Goal: Information Seeking & Learning: Learn about a topic

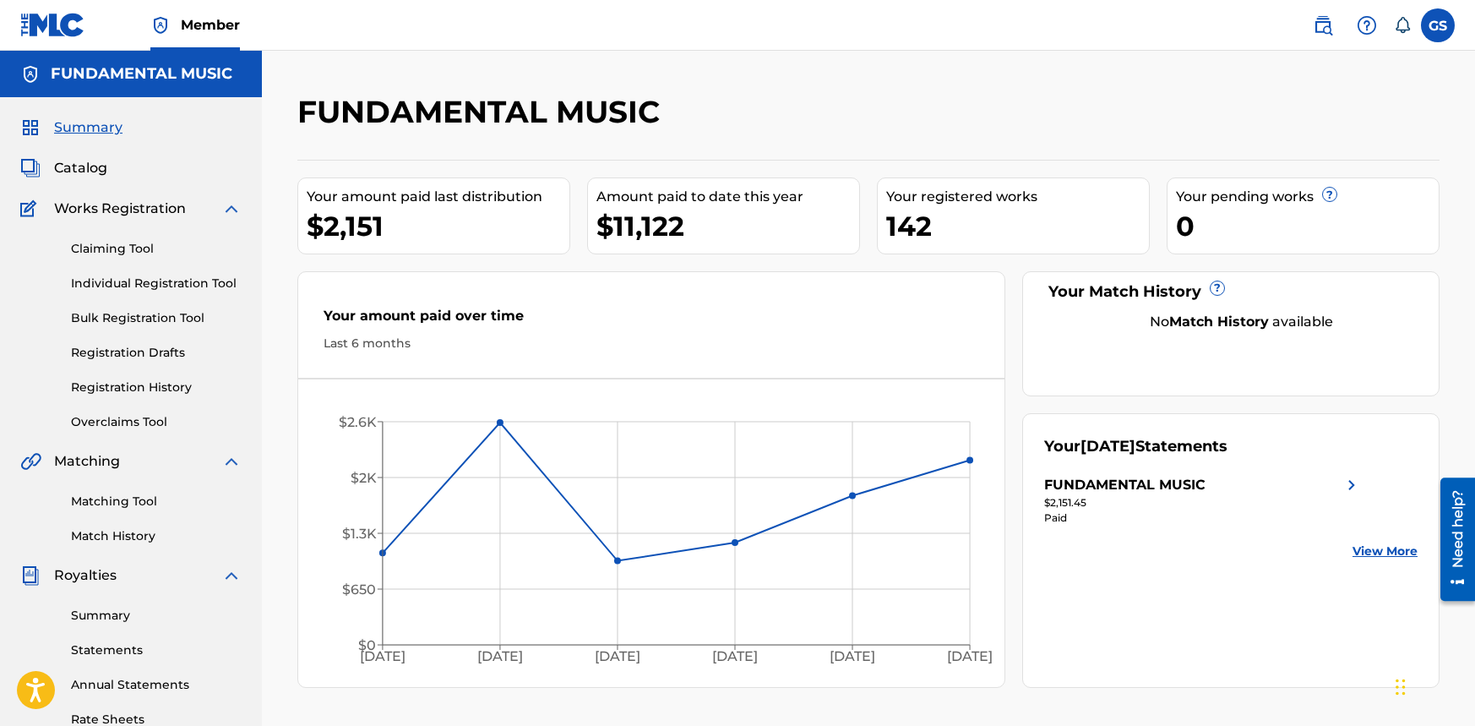
click at [96, 173] on span "Catalog" at bounding box center [80, 168] width 53 height 20
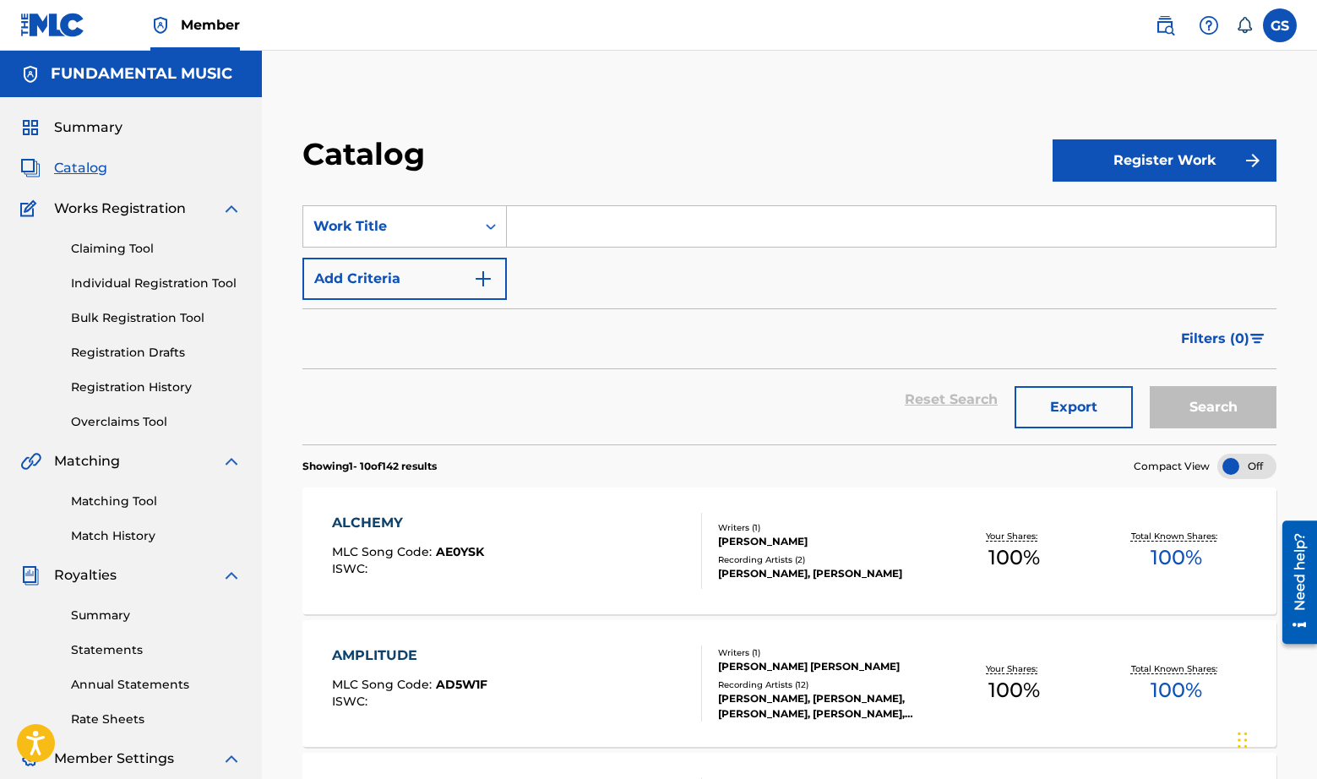
scroll to position [1197, 0]
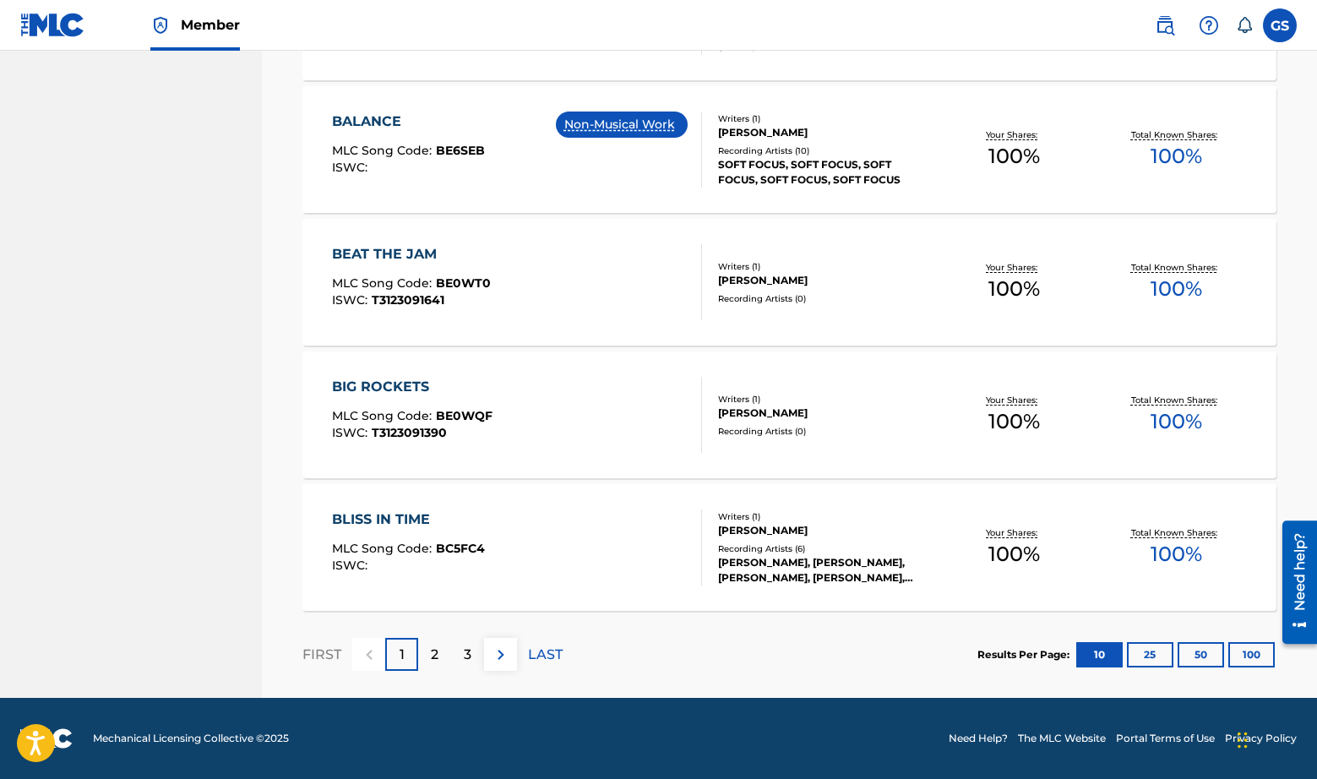
click at [1247, 654] on button "100" at bounding box center [1251, 654] width 46 height 25
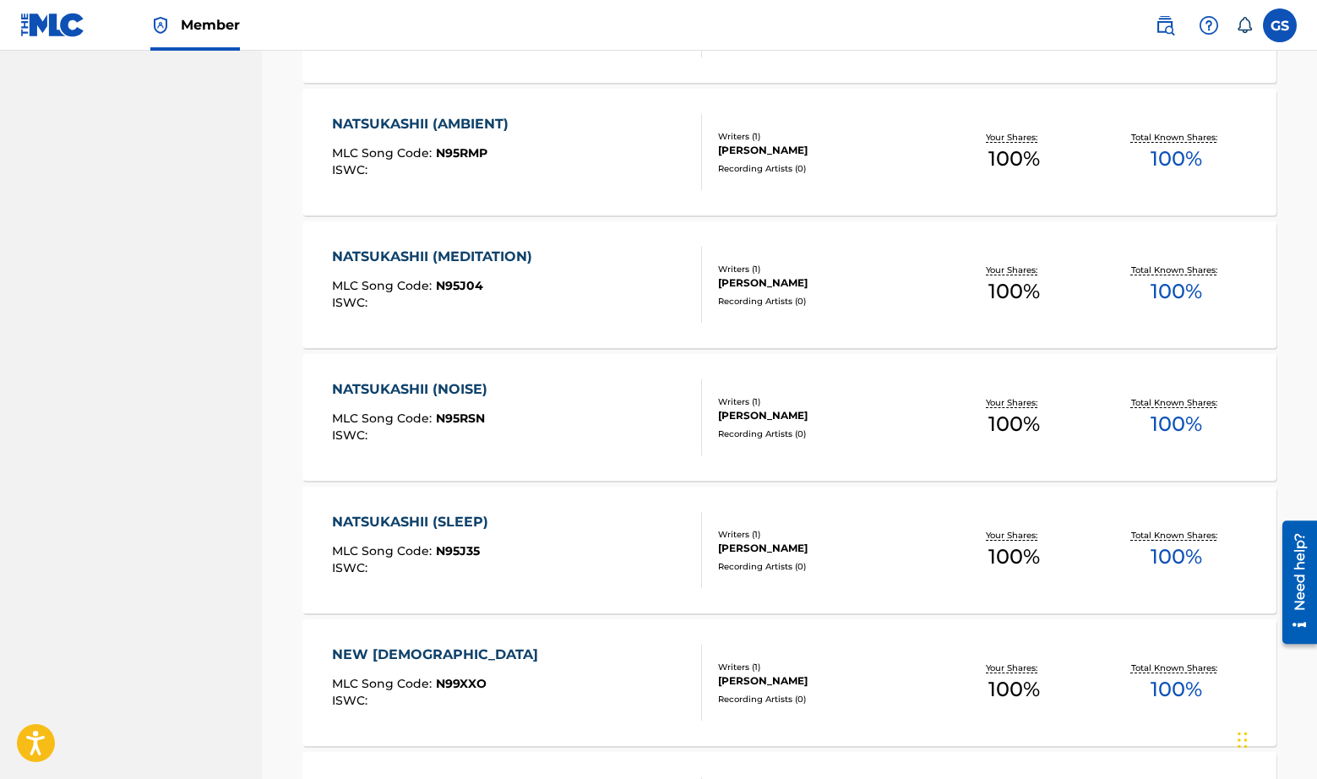
scroll to position [13136, 0]
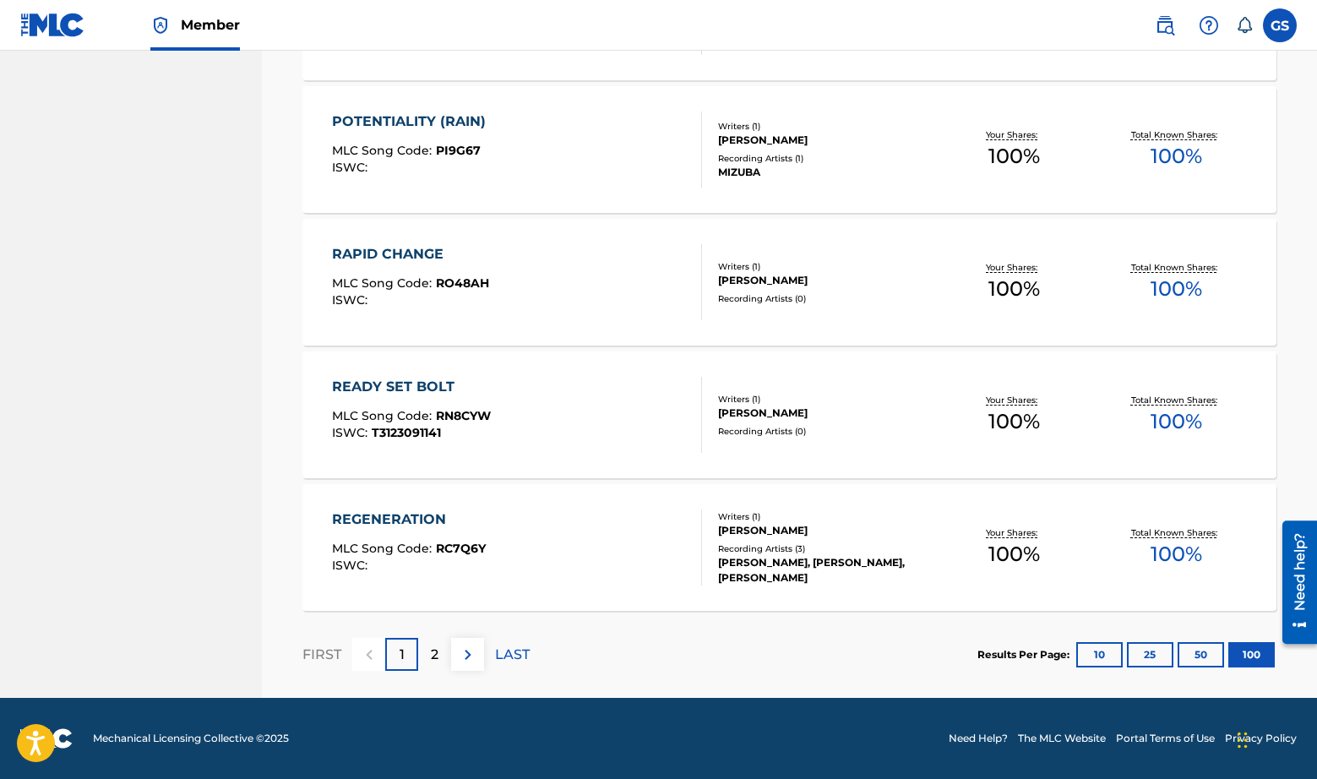
click at [422, 661] on div "2" at bounding box center [434, 654] width 33 height 33
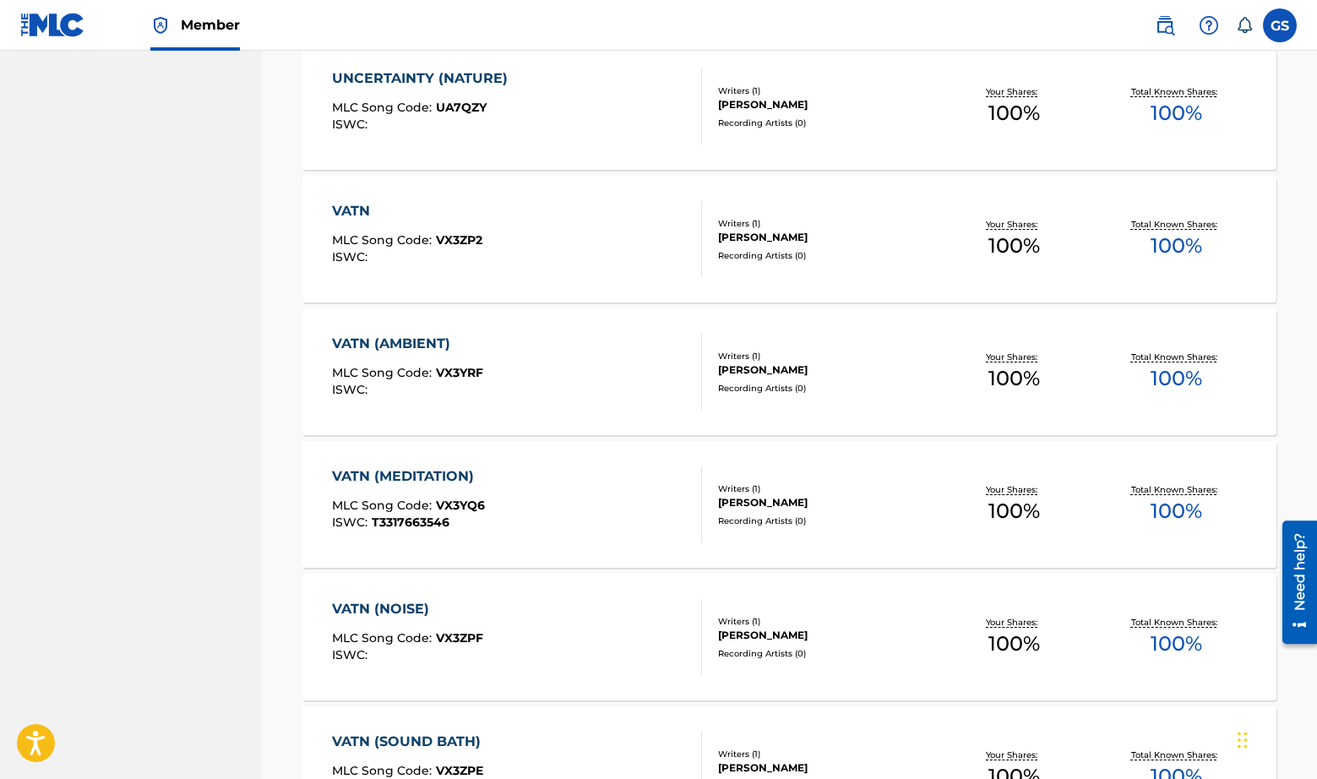
scroll to position [4615, 0]
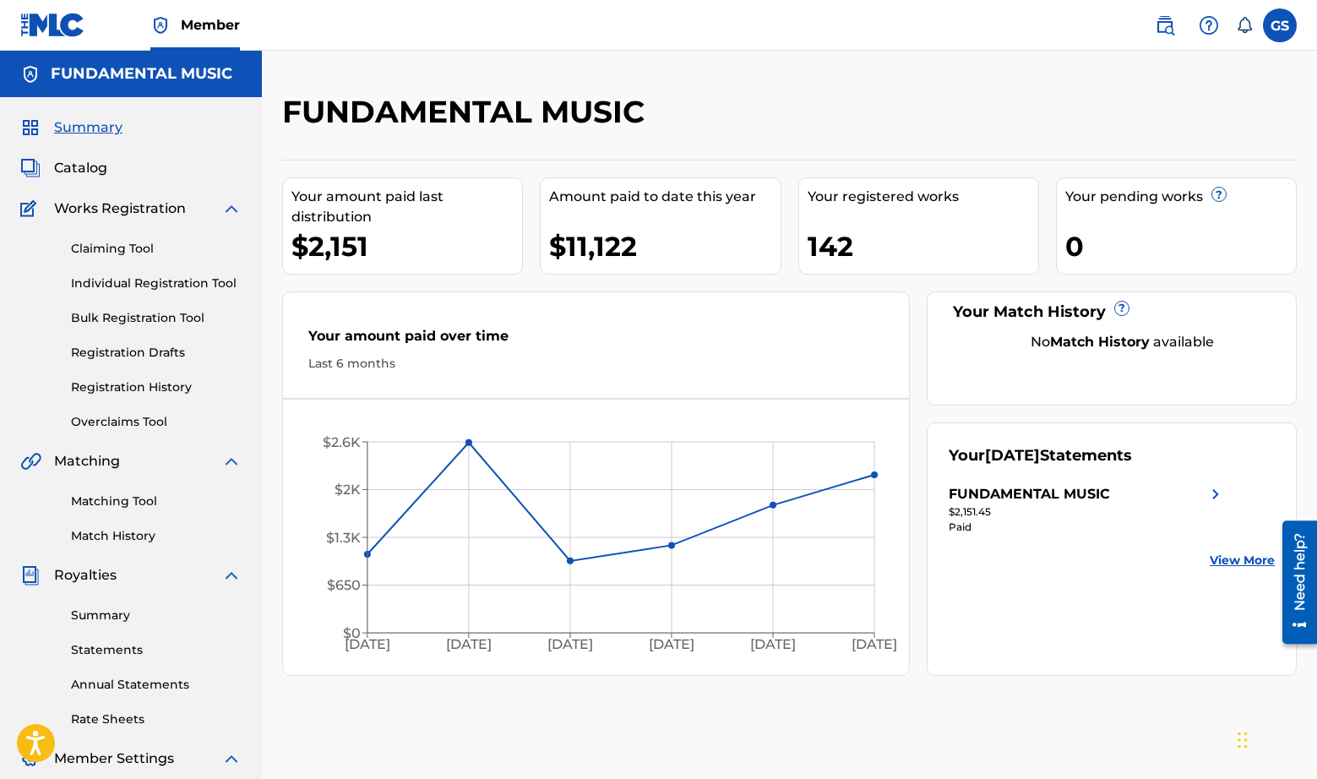
click at [97, 168] on span "Catalog" at bounding box center [80, 168] width 53 height 20
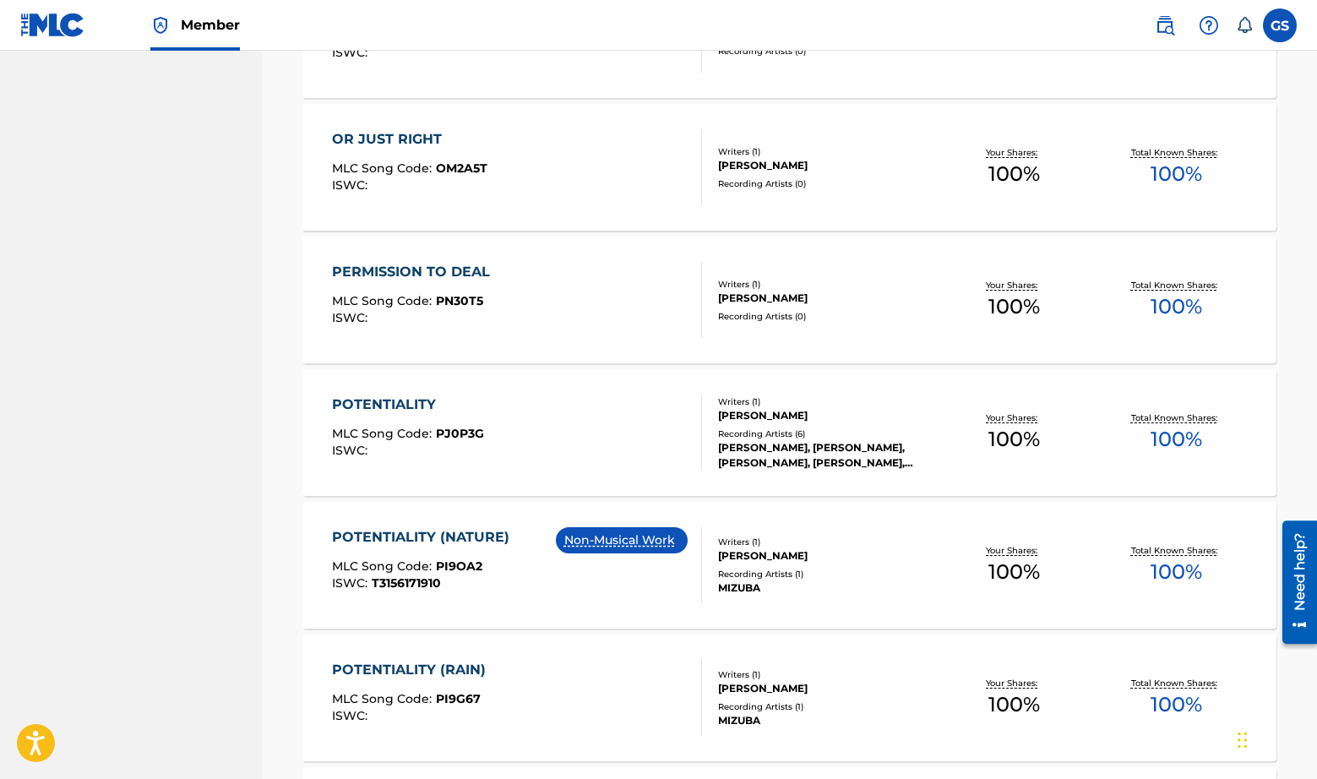
scroll to position [13136, 0]
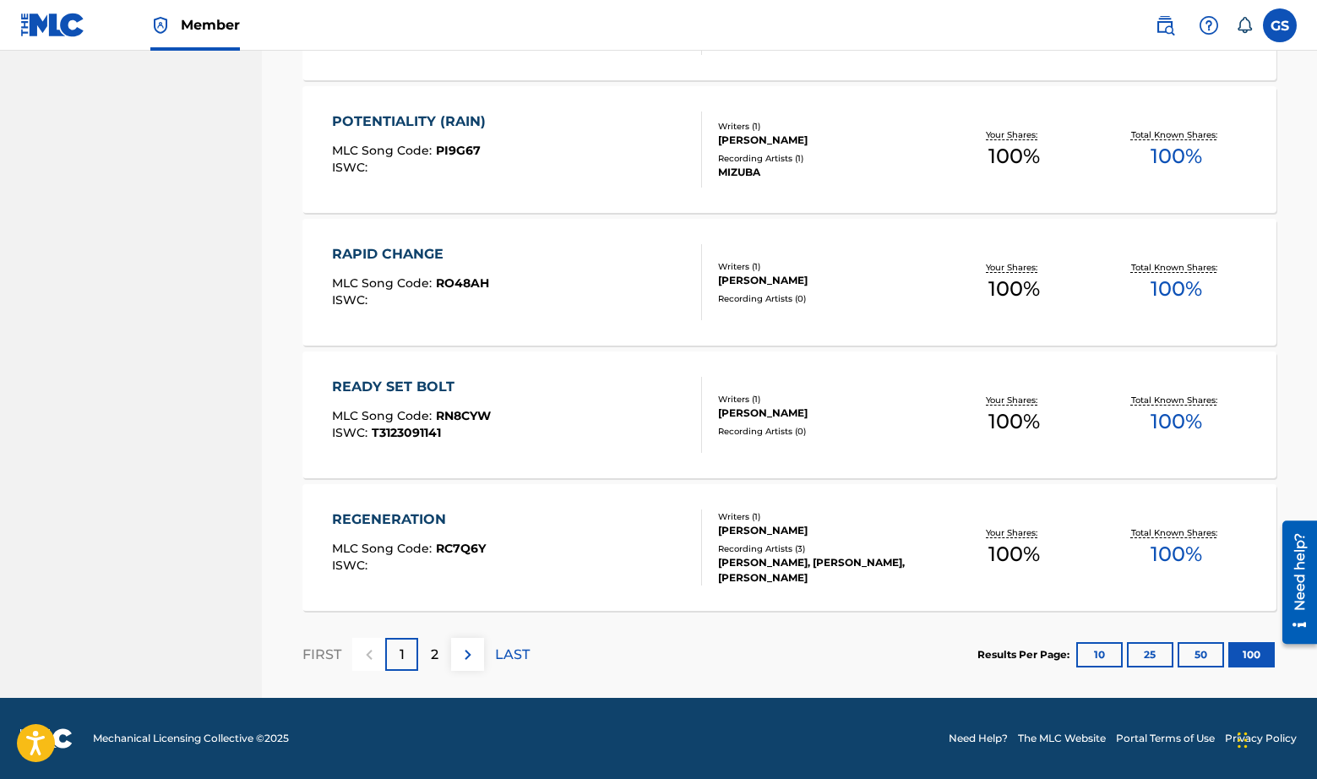
click at [1251, 657] on button "100" at bounding box center [1251, 654] width 46 height 25
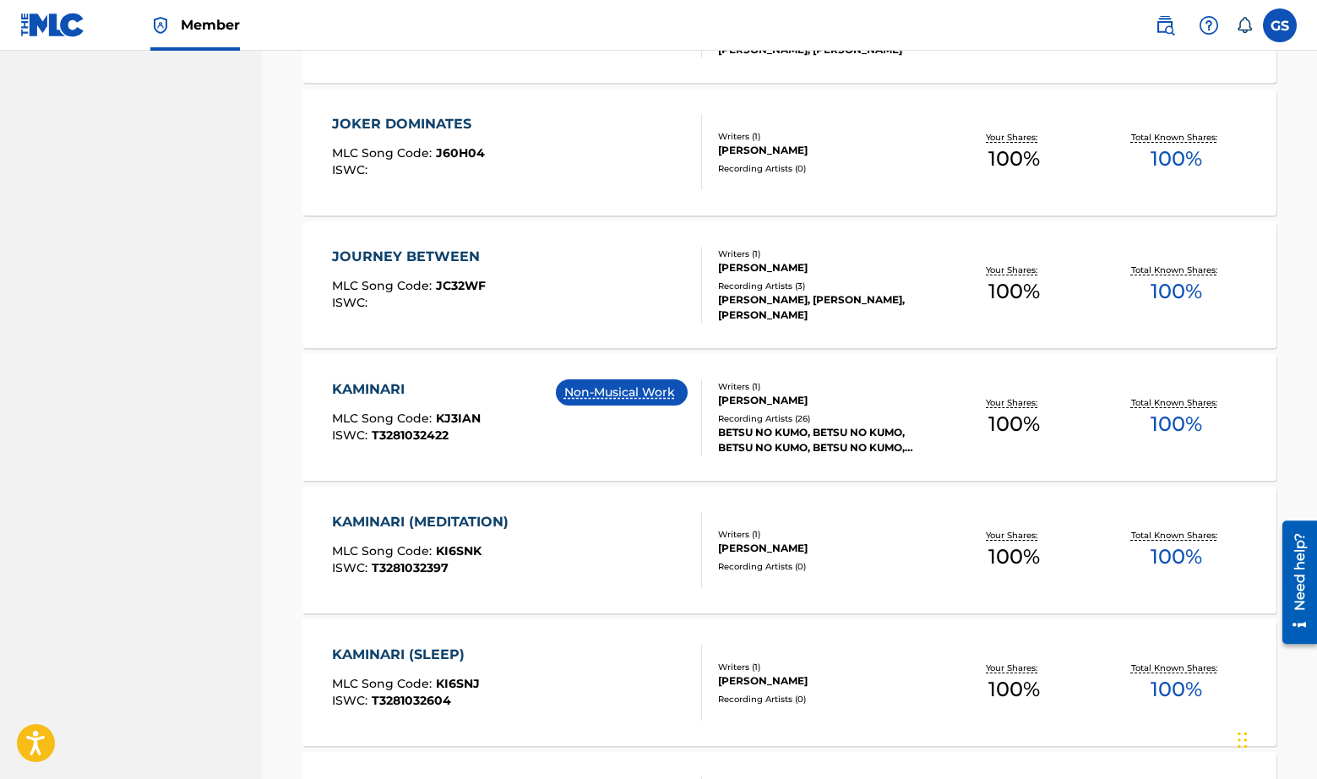
click at [393, 386] on div "KAMINARI" at bounding box center [406, 389] width 149 height 20
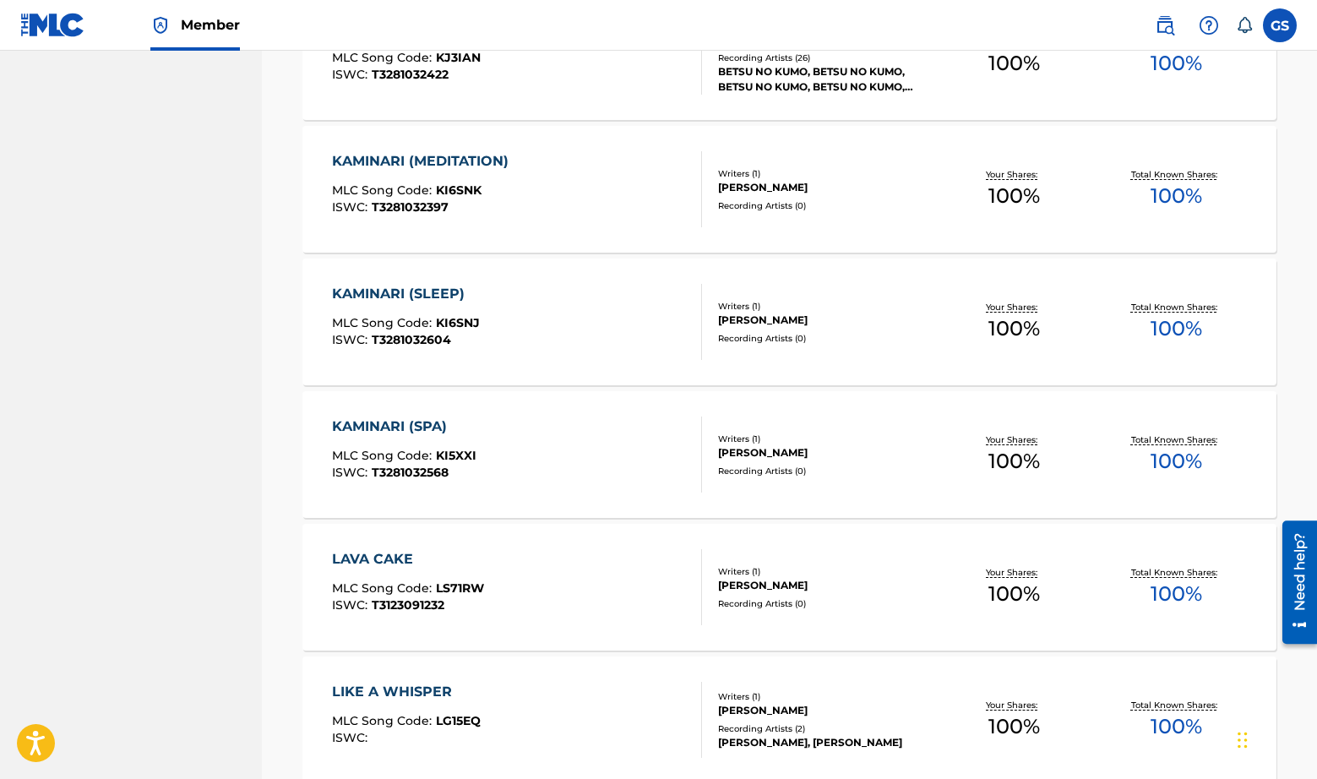
scroll to position [8644, 0]
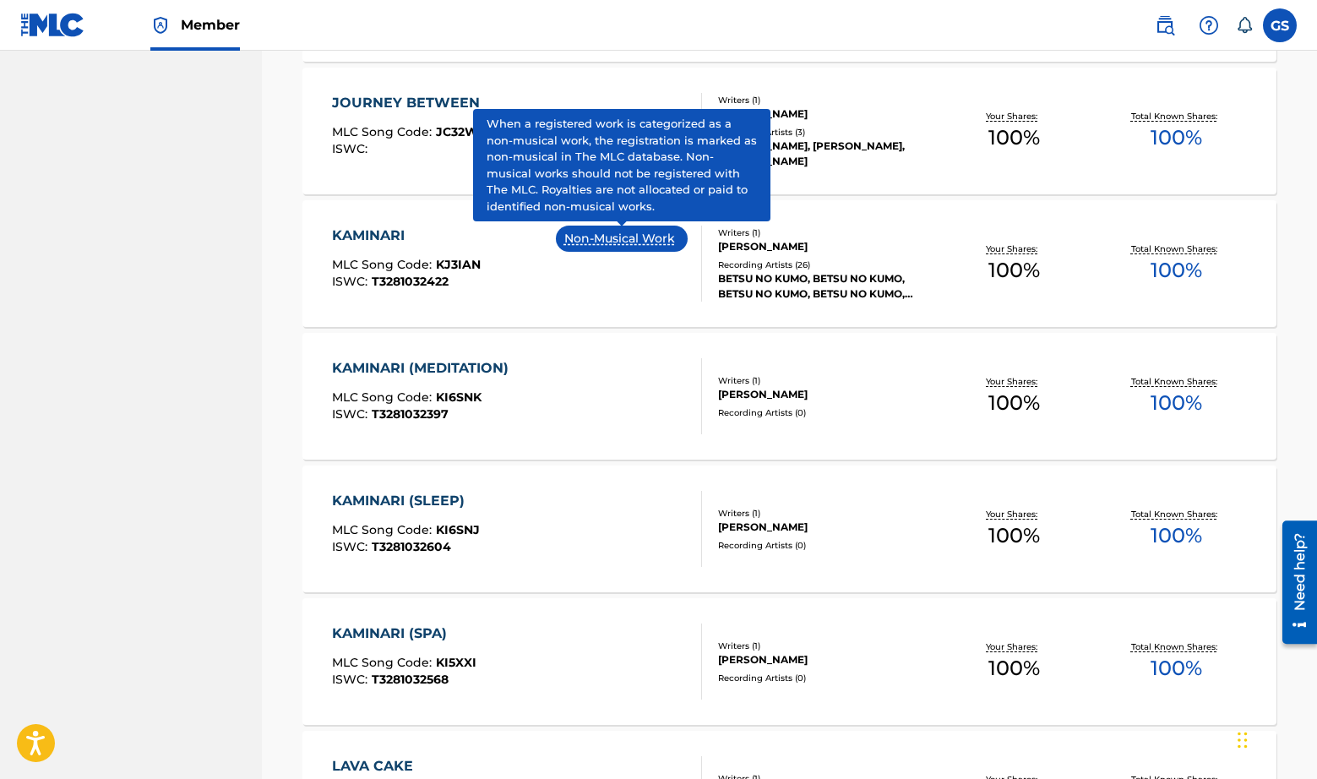
click at [614, 240] on p "Non-Musical Work" at bounding box center [621, 239] width 115 height 18
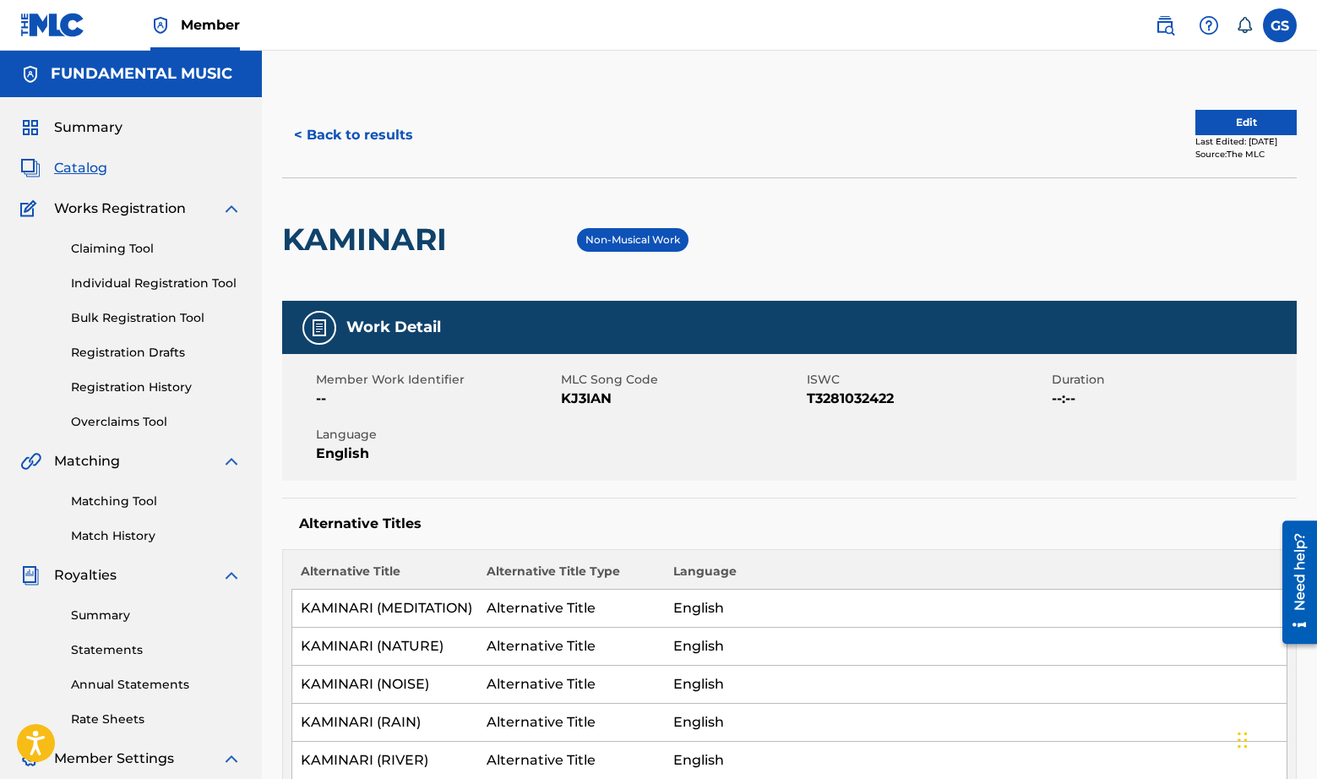
scroll to position [206, 0]
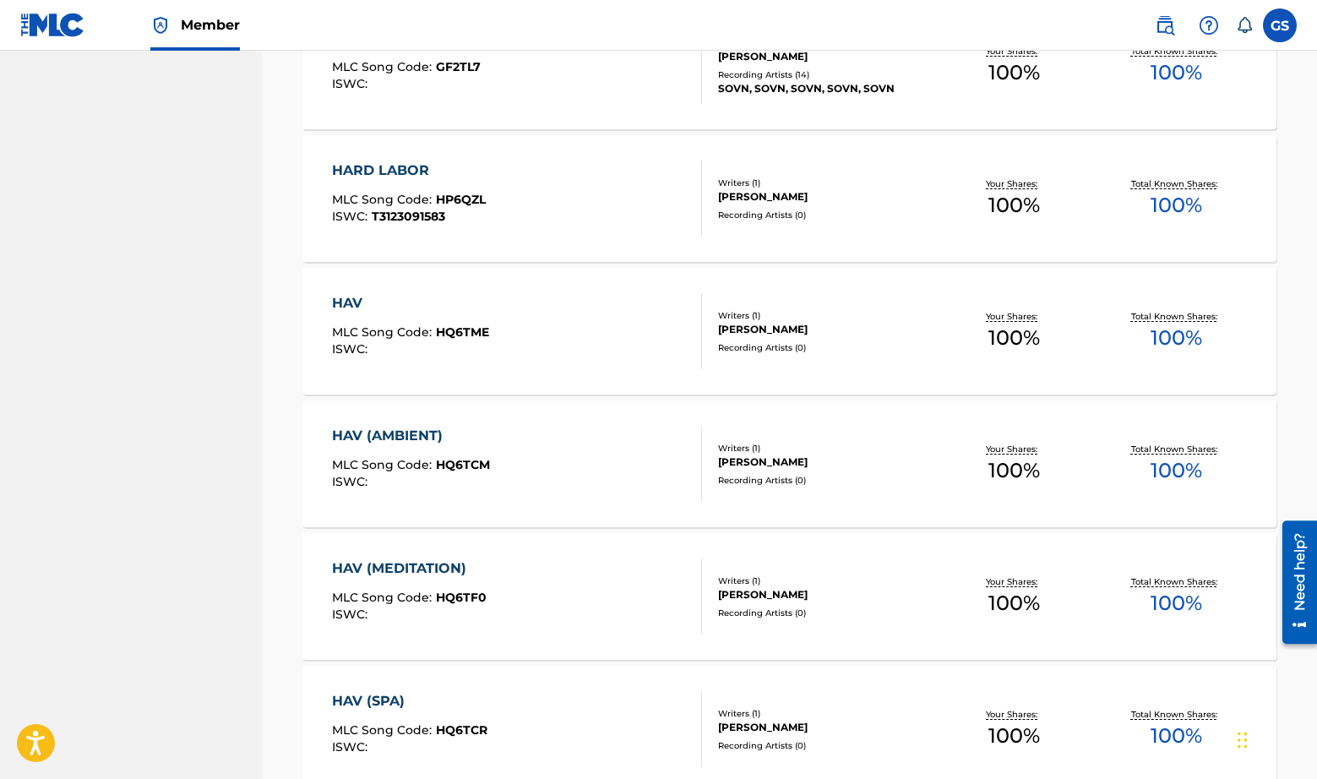
scroll to position [5231, 0]
